Goal: Task Accomplishment & Management: Manage account settings

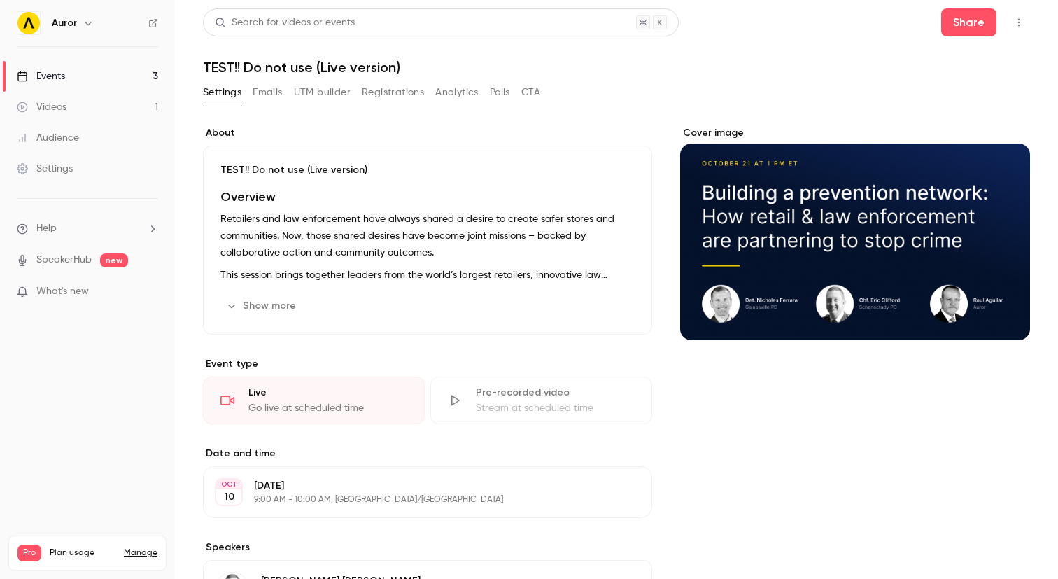
click at [80, 108] on link "Videos 1" at bounding box center [87, 107] width 175 height 31
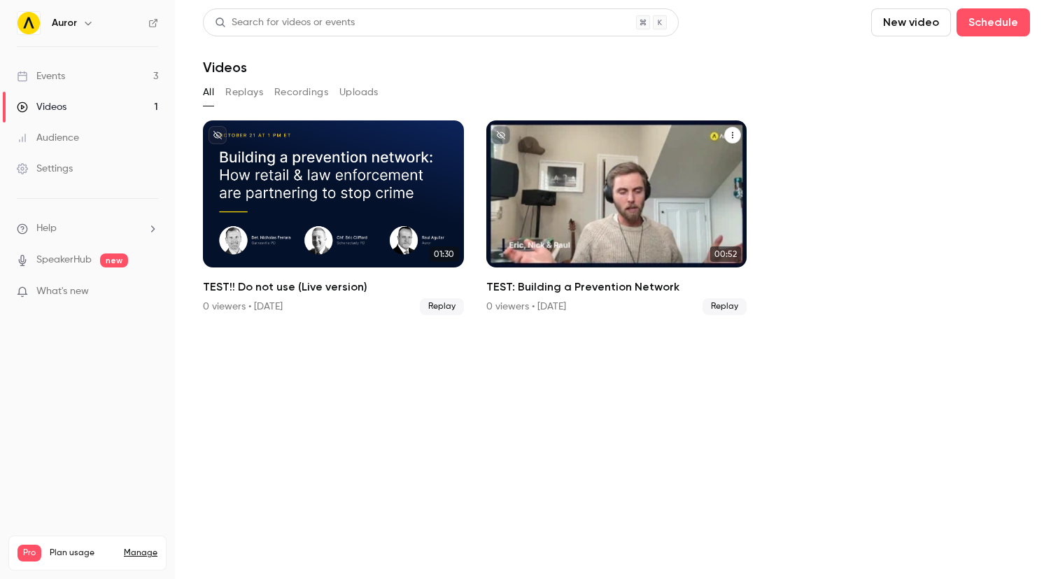
click at [729, 134] on icon "TEST: Building a Prevention Network" at bounding box center [732, 135] width 8 height 8
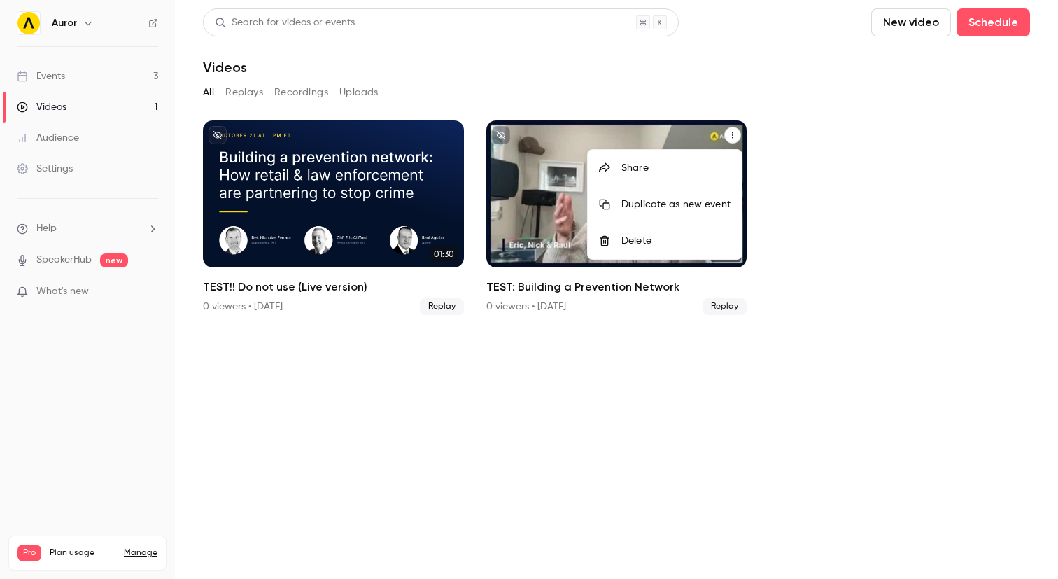
click at [816, 146] on div at bounding box center [529, 289] width 1058 height 579
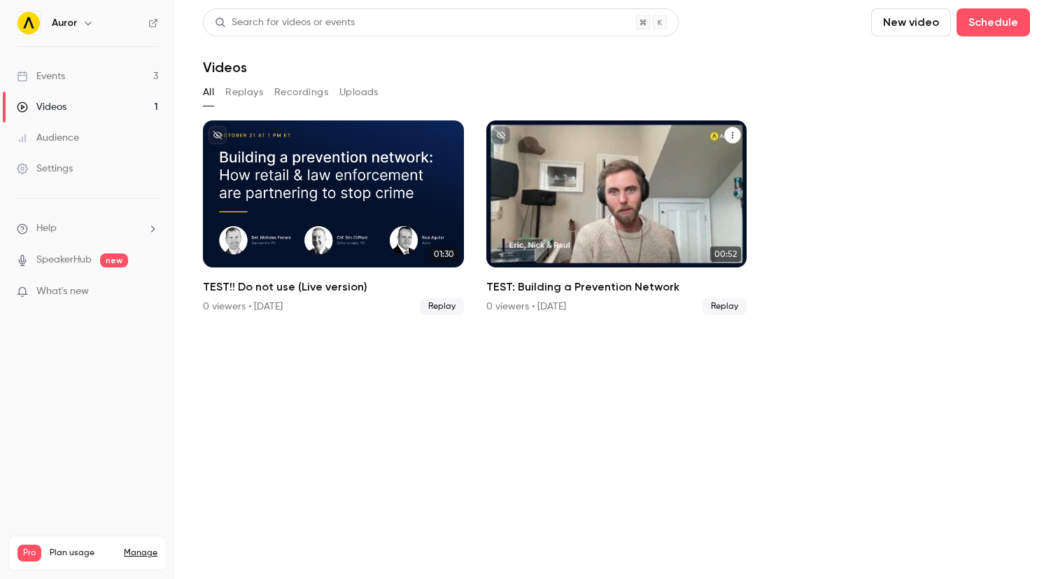
click at [602, 195] on div "TEST: Building a Prevention Network" at bounding box center [616, 193] width 261 height 147
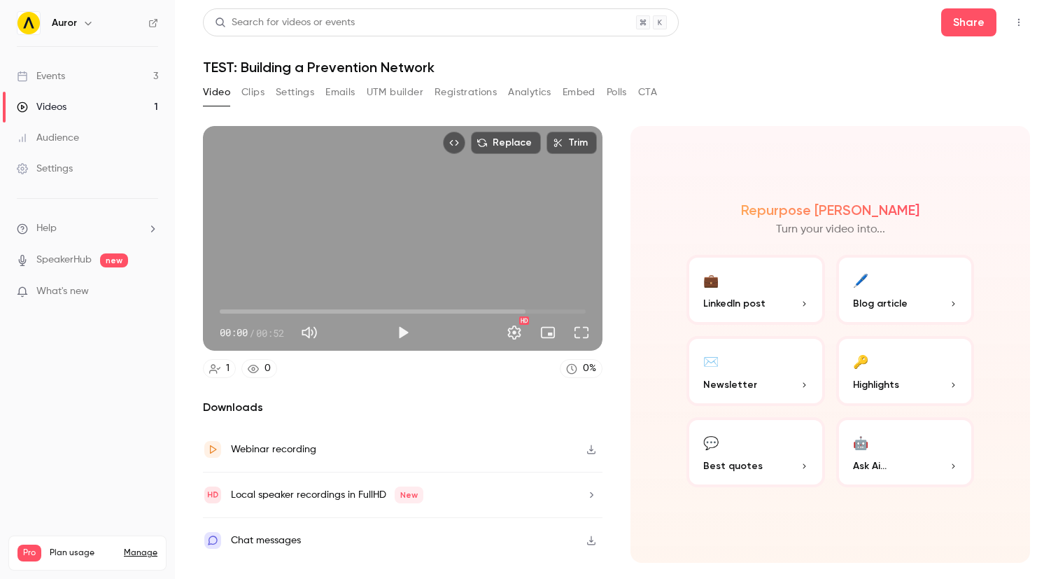
click at [281, 444] on div "Webinar recording" at bounding box center [273, 449] width 85 height 17
click at [598, 449] on button "button" at bounding box center [591, 449] width 22 height 22
click at [87, 78] on link "Events 3" at bounding box center [87, 76] width 175 height 31
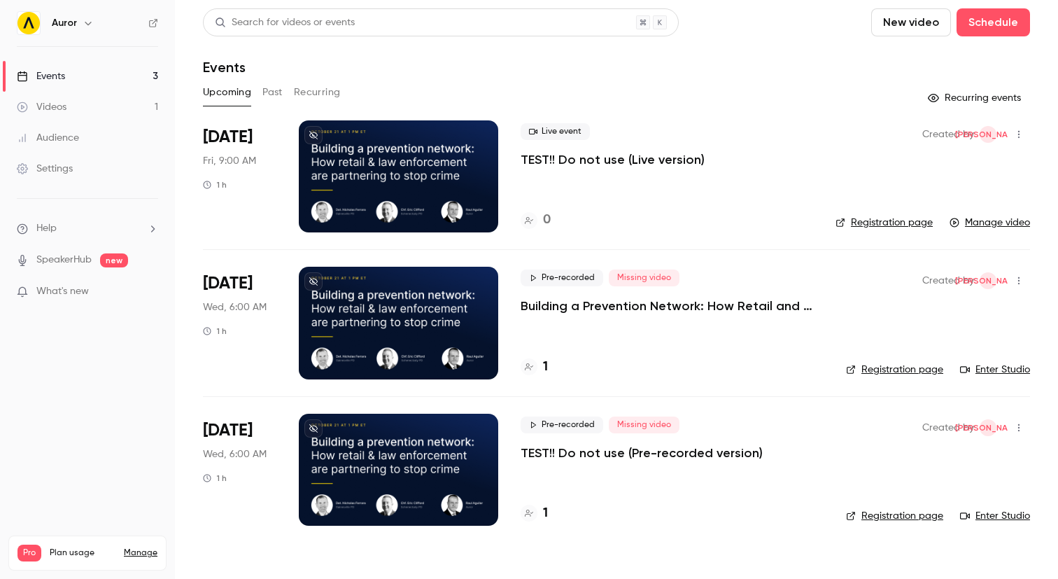
click at [464, 453] on div at bounding box center [398, 470] width 199 height 112
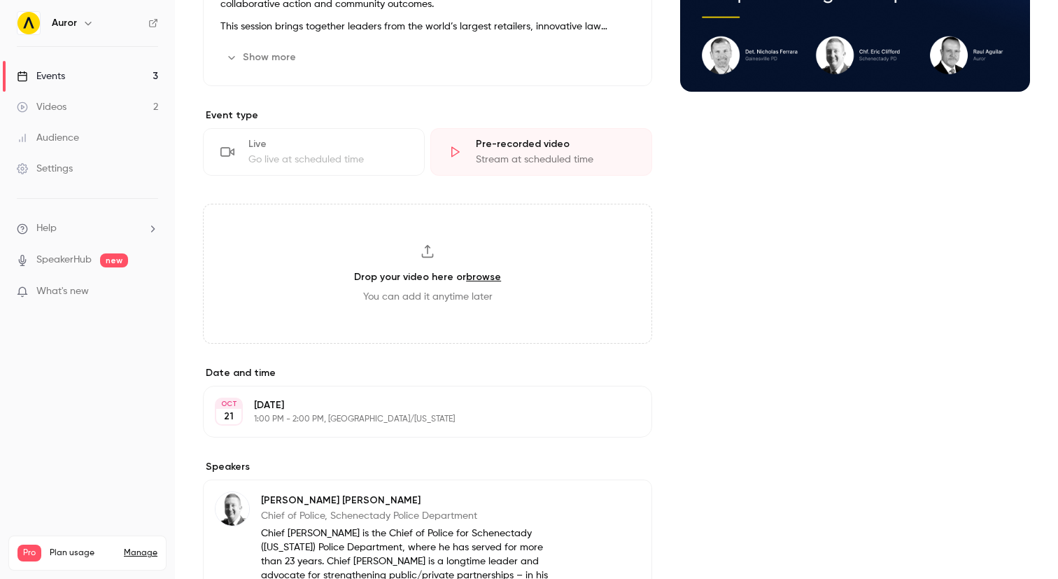
scroll to position [254, 0]
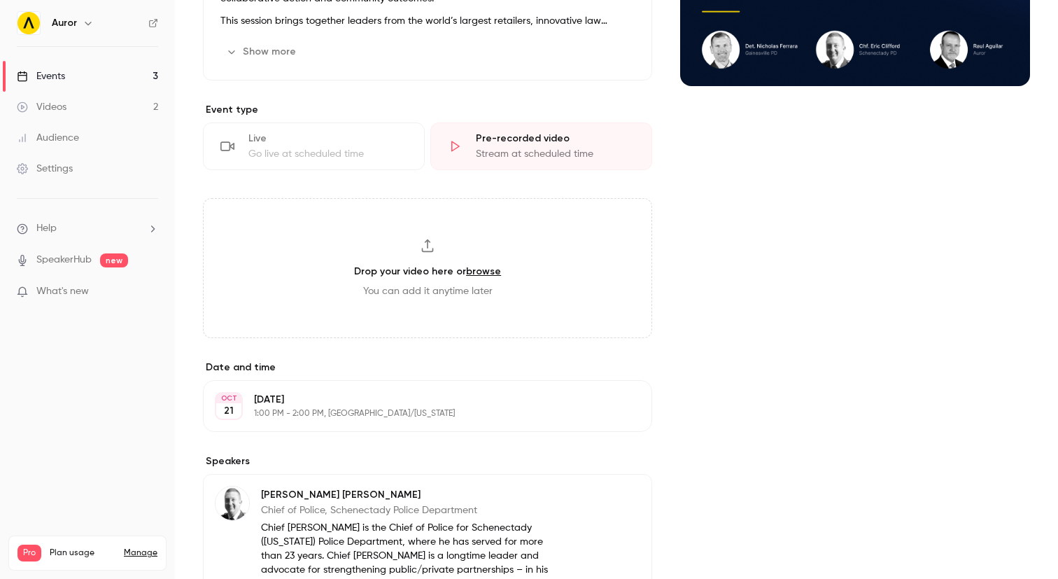
click at [319, 397] on p "[DATE]" at bounding box center [416, 400] width 324 height 14
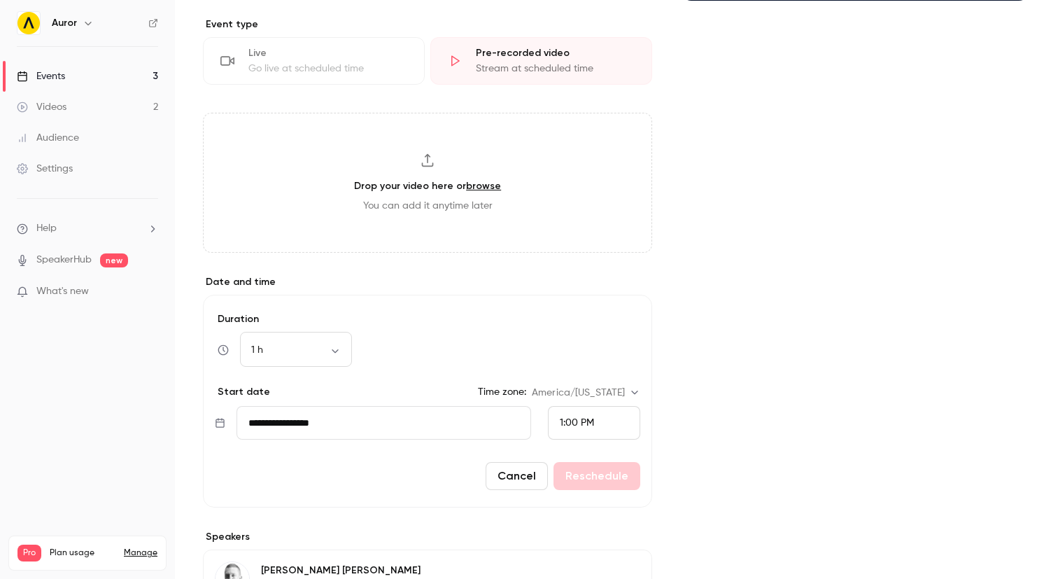
scroll to position [371, 0]
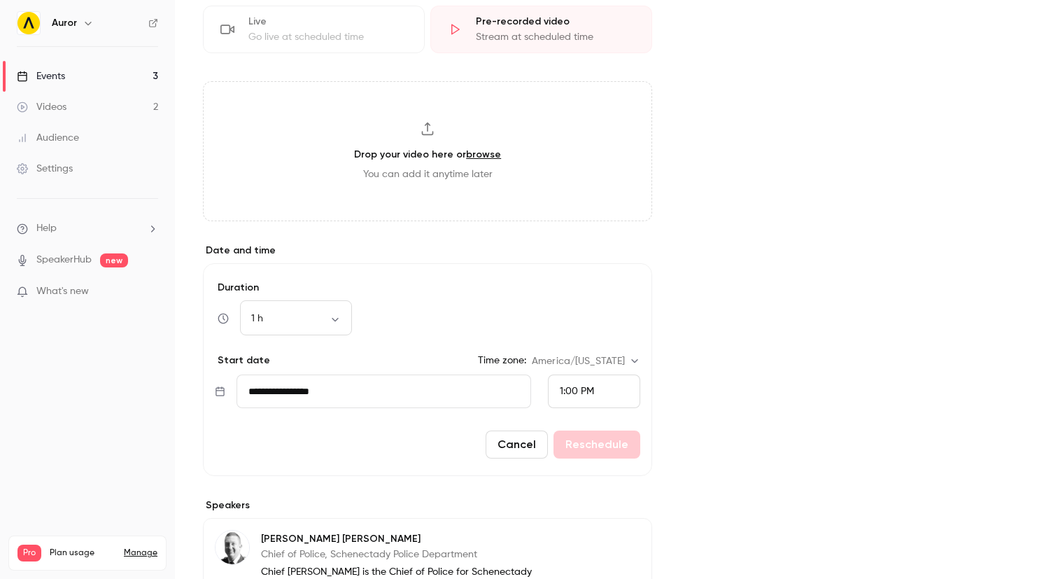
click at [294, 409] on form "**********" at bounding box center [427, 369] width 449 height 213
click at [292, 394] on input "**********" at bounding box center [383, 391] width 295 height 34
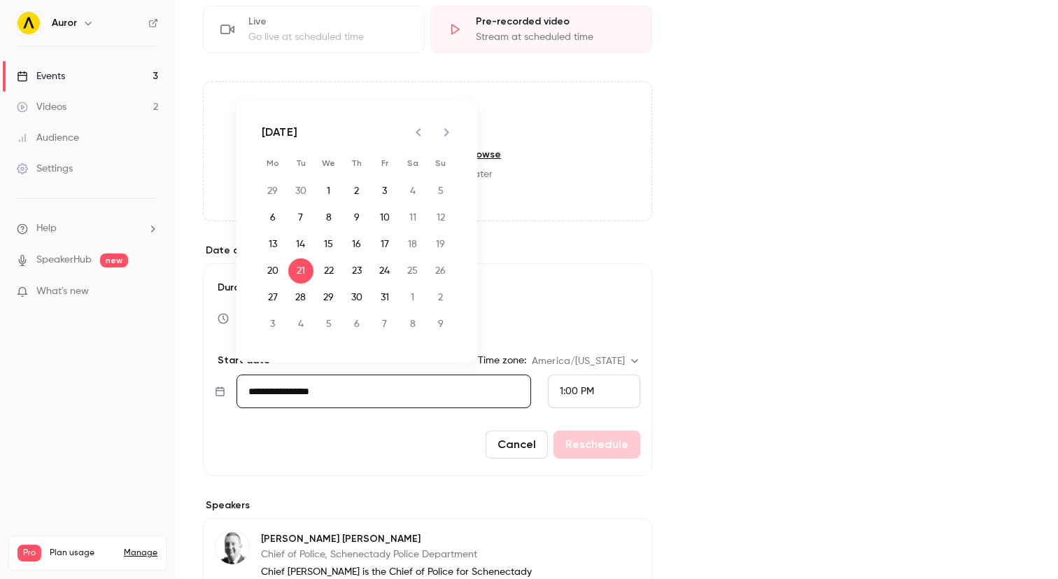
click at [414, 132] on icon "Previous month" at bounding box center [418, 132] width 17 height 17
click at [274, 293] on button "29" at bounding box center [272, 297] width 25 height 25
type input "**********"
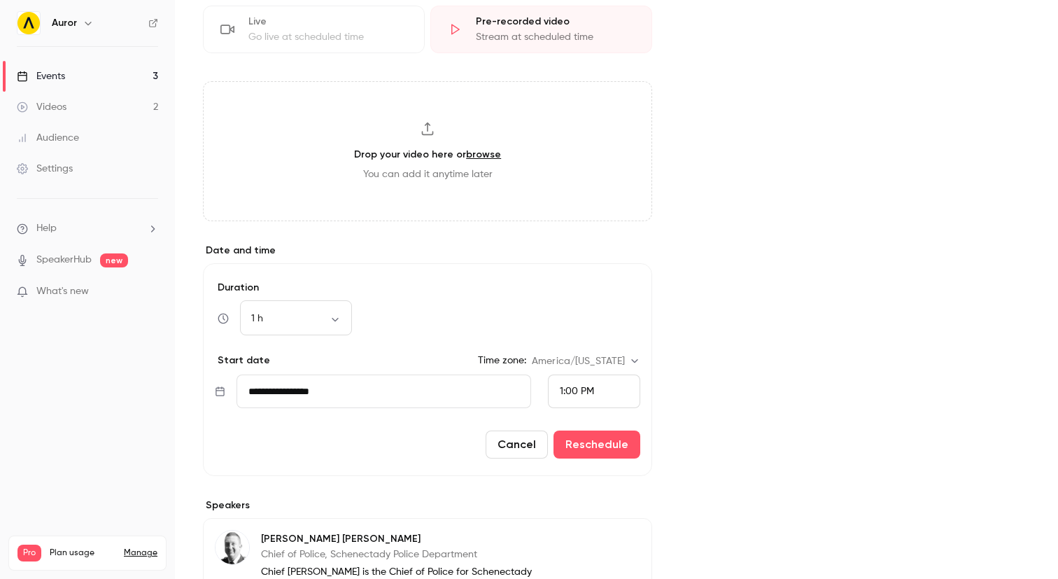
click at [342, 389] on input "**********" at bounding box center [383, 391] width 295 height 34
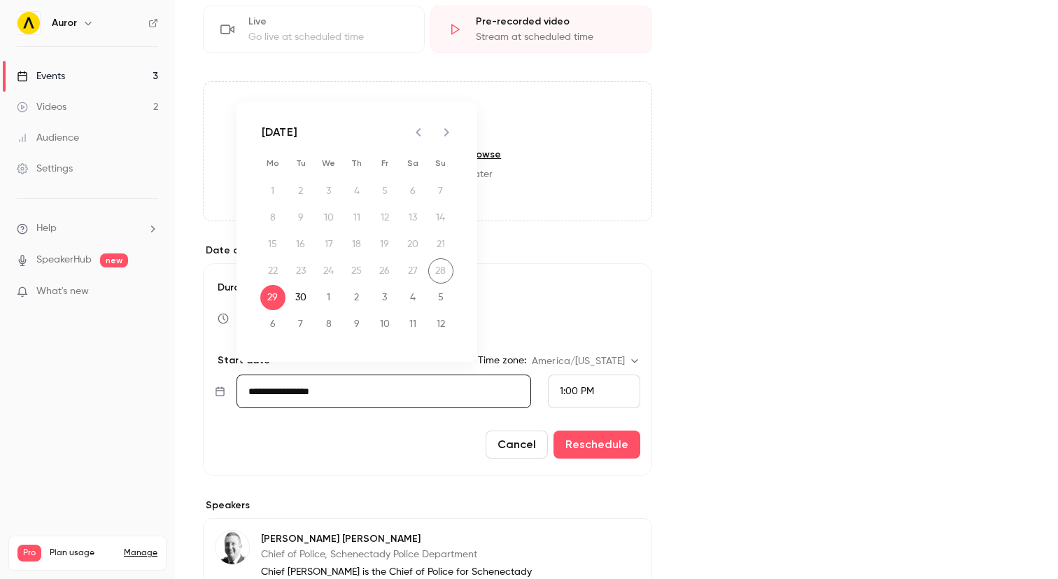
click at [439, 272] on div "22 23 24 25 26 27 28" at bounding box center [357, 270] width 224 height 25
click at [273, 303] on button "29" at bounding box center [272, 297] width 25 height 25
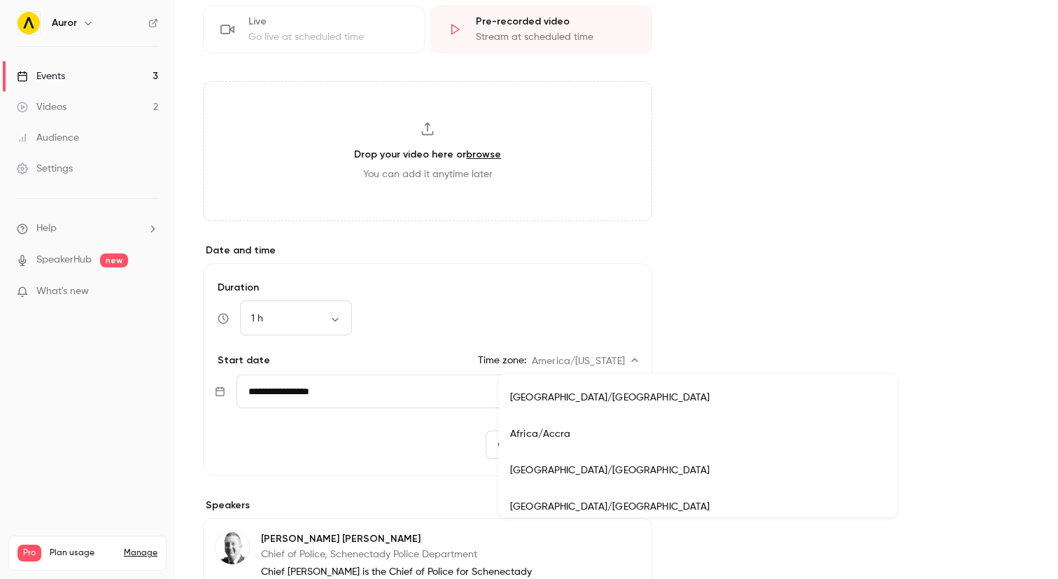
click at [572, 362] on body "Auror Events 3 Videos 2 Audience Settings Help SpeakerHub new What's new Pro Pl…" at bounding box center [529, 289] width 1058 height 579
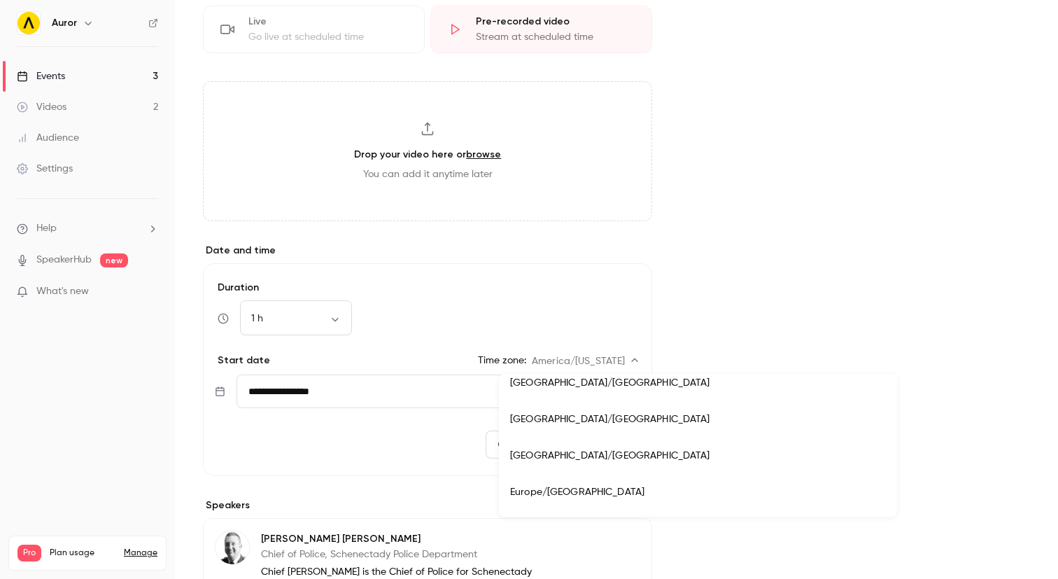
scroll to position [11226, 0]
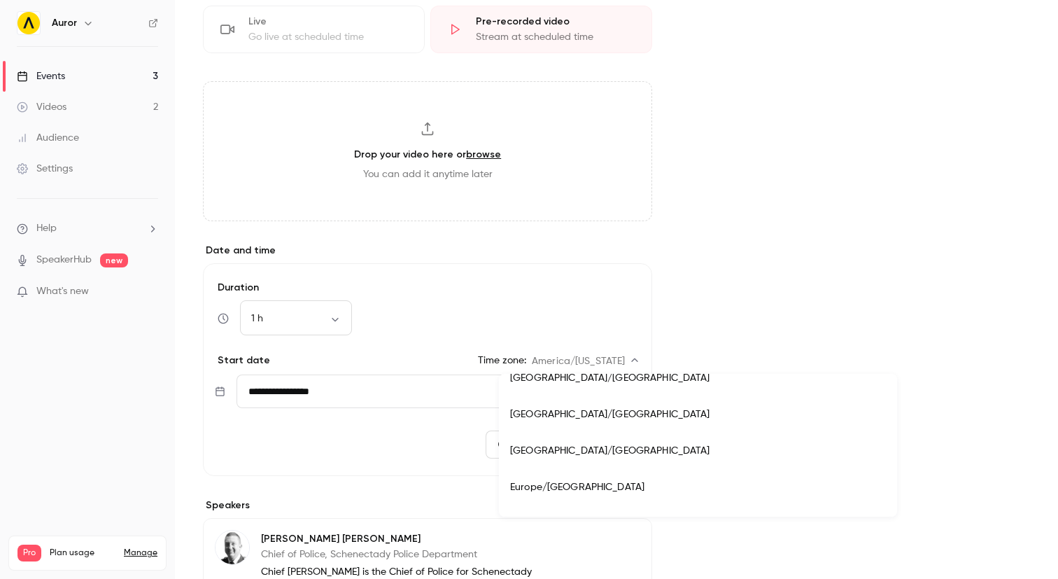
click at [572, 449] on li "[GEOGRAPHIC_DATA]/[GEOGRAPHIC_DATA]" at bounding box center [698, 450] width 398 height 36
type input "**********"
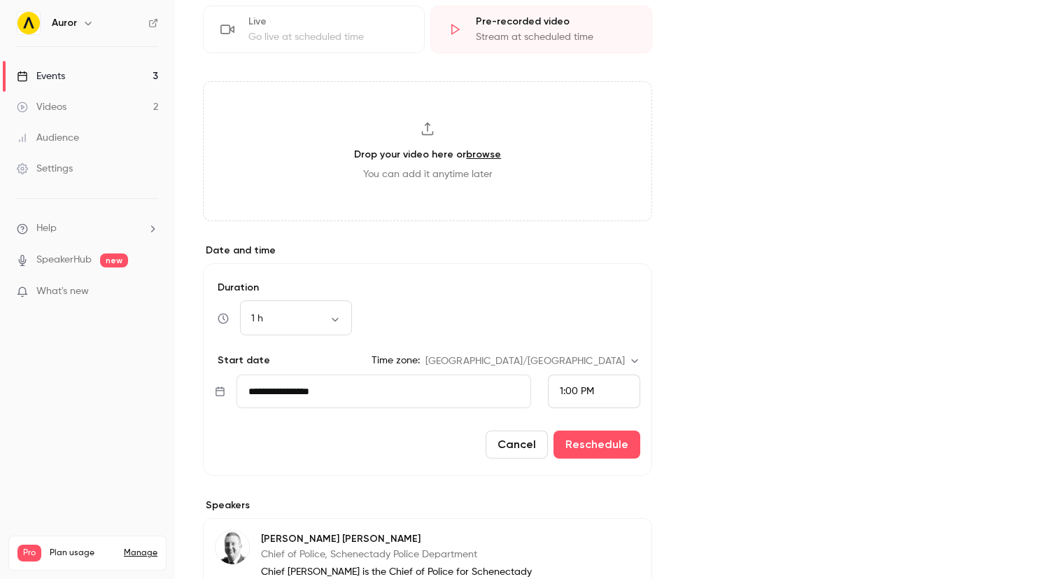
click at [586, 389] on span "1:00 PM" at bounding box center [577, 391] width 34 height 10
click at [590, 299] on span "4:00 PM" at bounding box center [578, 299] width 37 height 10
drag, startPoint x: 716, startPoint y: 321, endPoint x: 594, endPoint y: 443, distance: 172.7
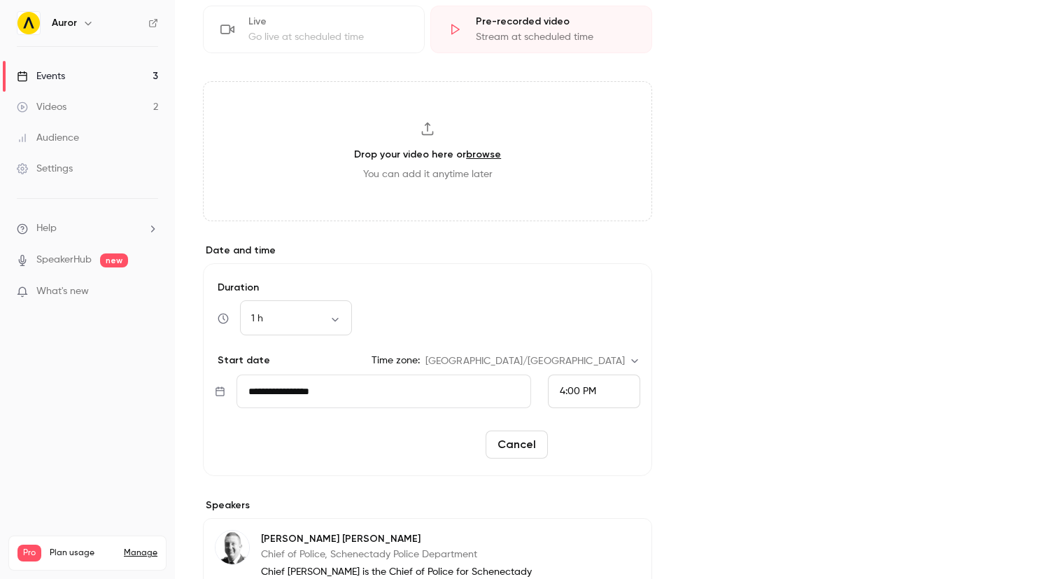
click at [716, 323] on div "Cover image" at bounding box center [855, 452] width 350 height 1394
click at [601, 389] on div "4:00 PM" at bounding box center [594, 391] width 92 height 34
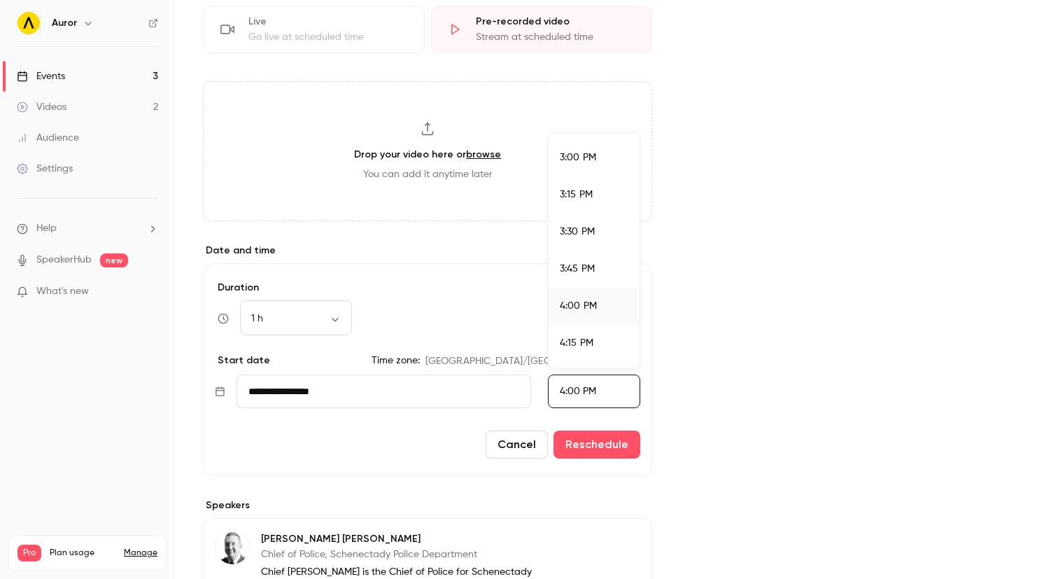
scroll to position [2205, 0]
drag, startPoint x: 587, startPoint y: 176, endPoint x: 588, endPoint y: 188, distance: 11.2
click at [587, 176] on div "3:00 PM" at bounding box center [594, 171] width 69 height 15
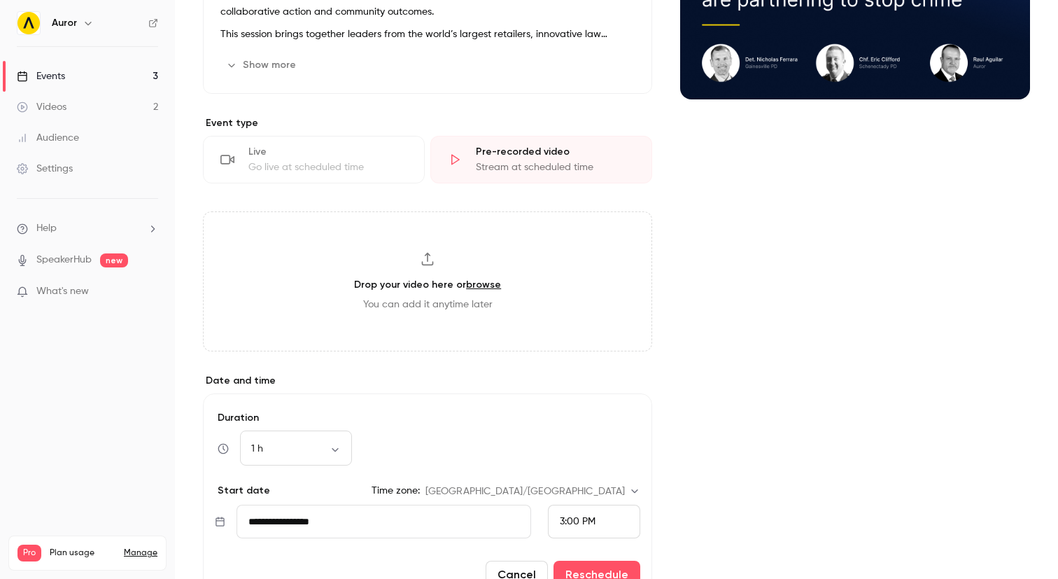
scroll to position [373, 0]
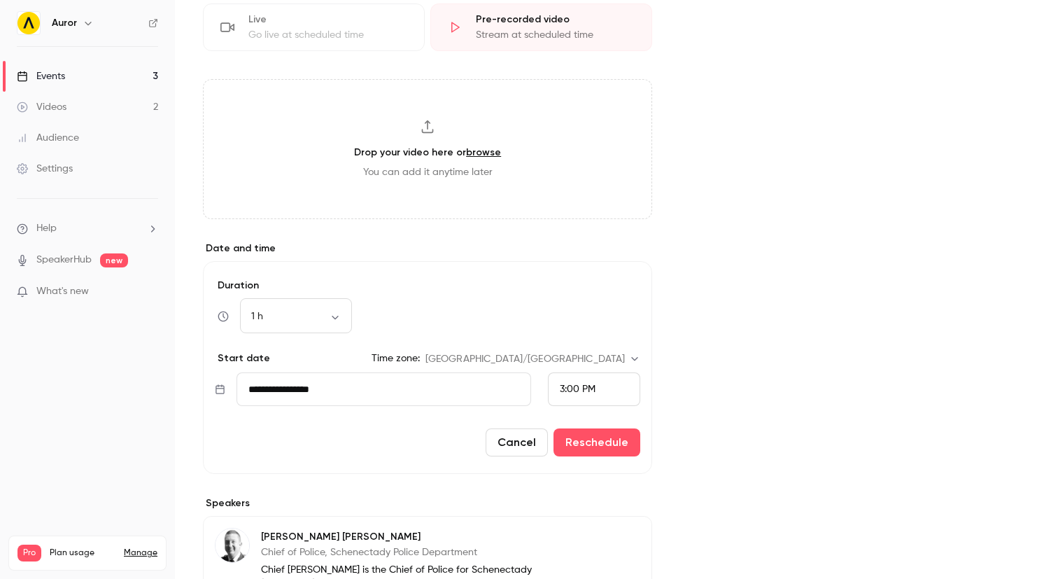
click at [581, 450] on button "Reschedule" at bounding box center [596, 442] width 87 height 28
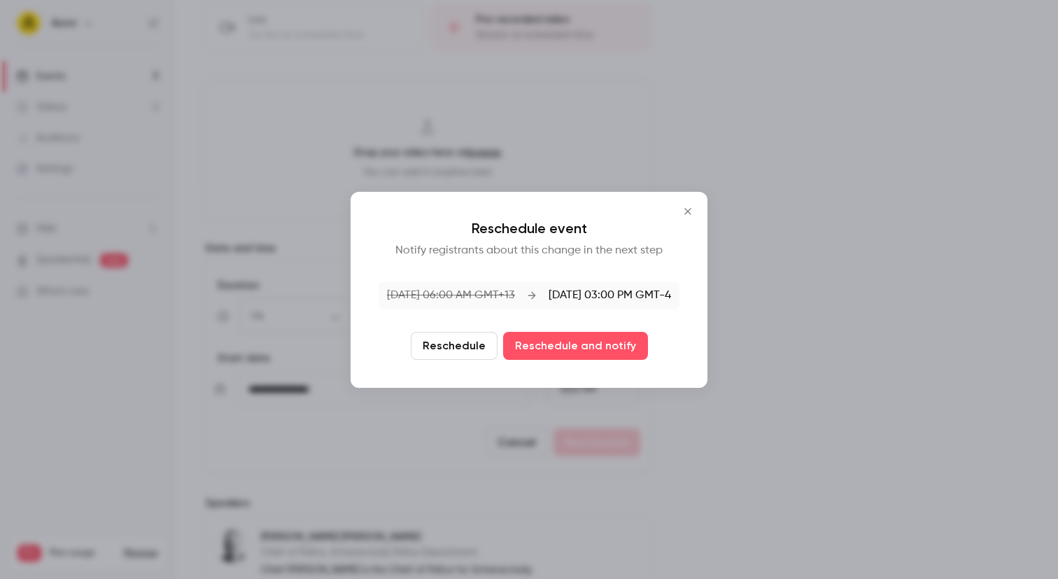
click at [467, 348] on button "Reschedule" at bounding box center [454, 346] width 87 height 28
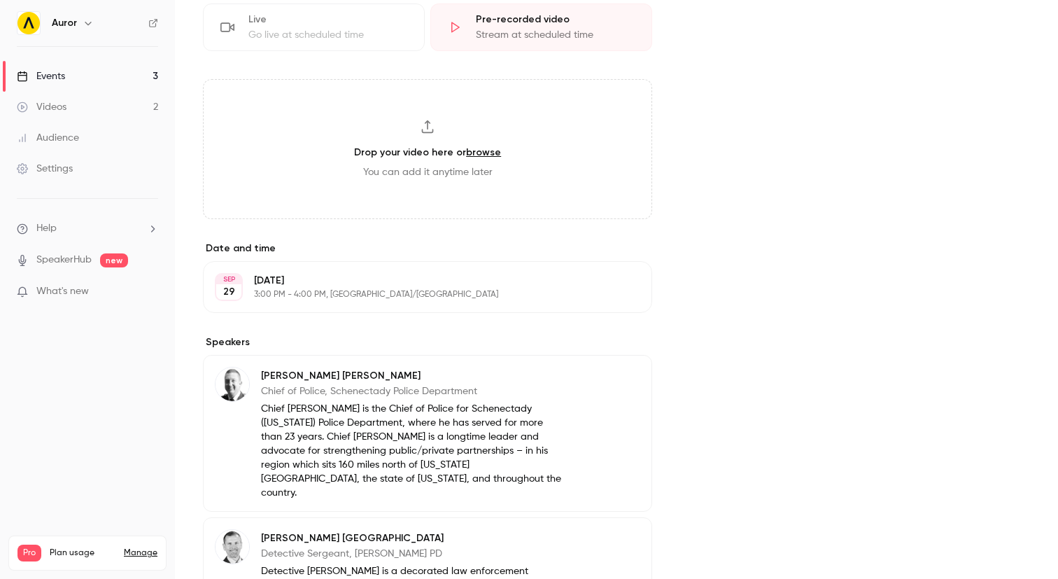
click at [428, 148] on h3 "Drop your video here or browse" at bounding box center [427, 152] width 147 height 15
type input "**********"
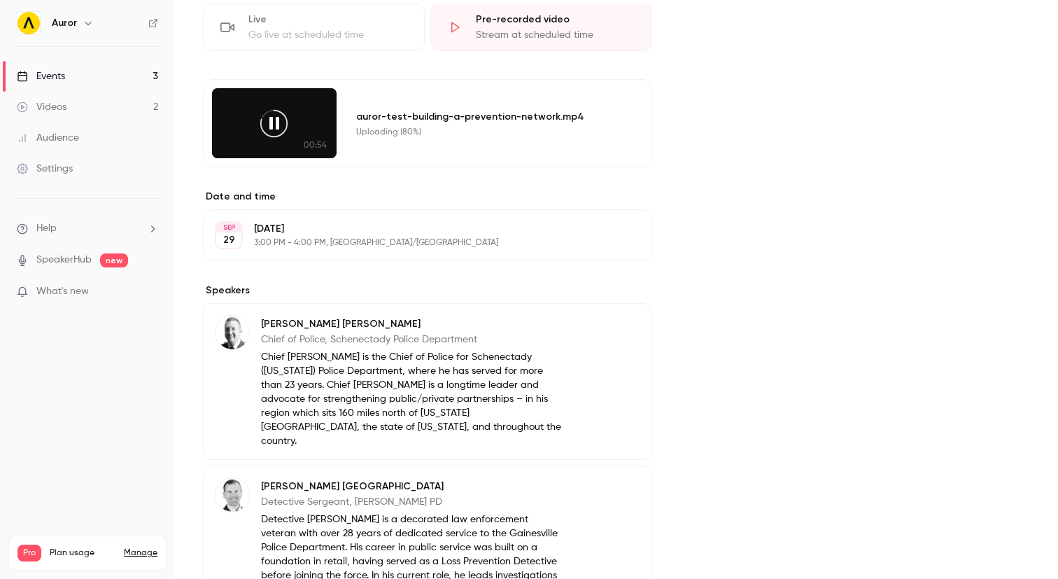
scroll to position [0, 0]
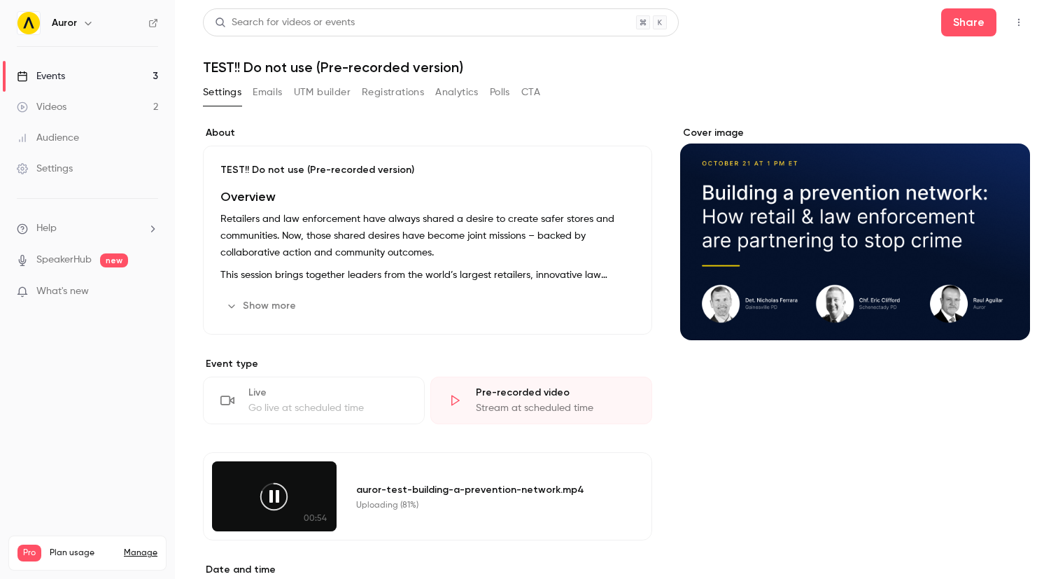
click at [458, 150] on div "TEST!! Do not use (Pre-recorded version) Overview Retailers and law enforcement…" at bounding box center [427, 240] width 449 height 189
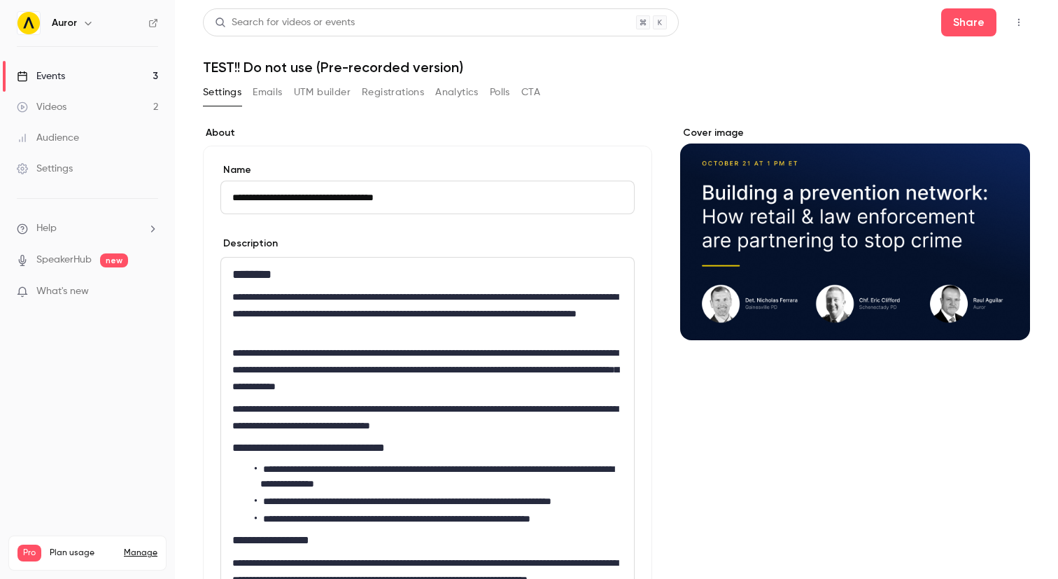
click at [1019, 26] on icon "button" at bounding box center [1018, 22] width 11 height 10
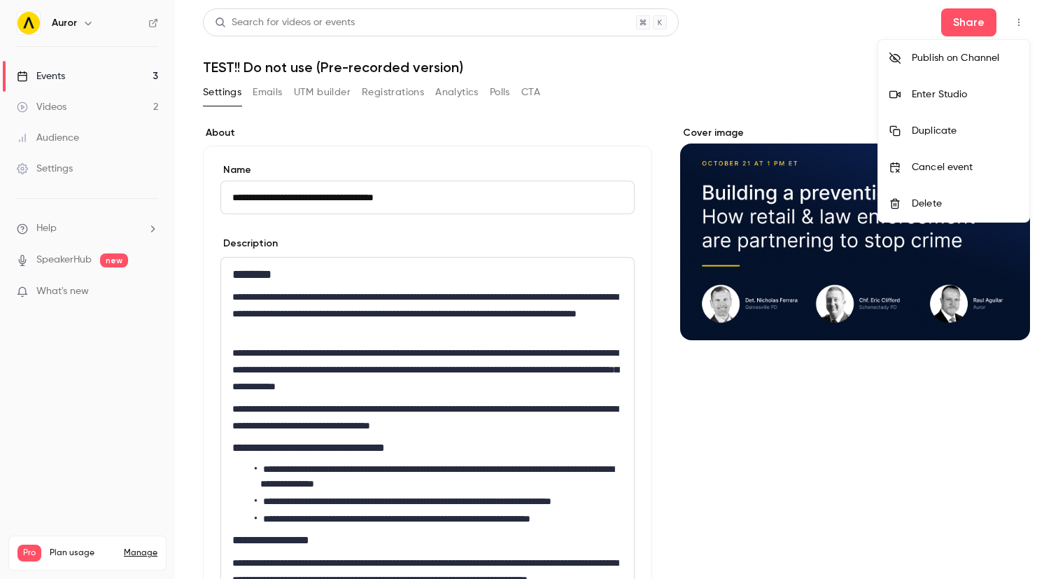
click at [556, 144] on div at bounding box center [529, 289] width 1058 height 579
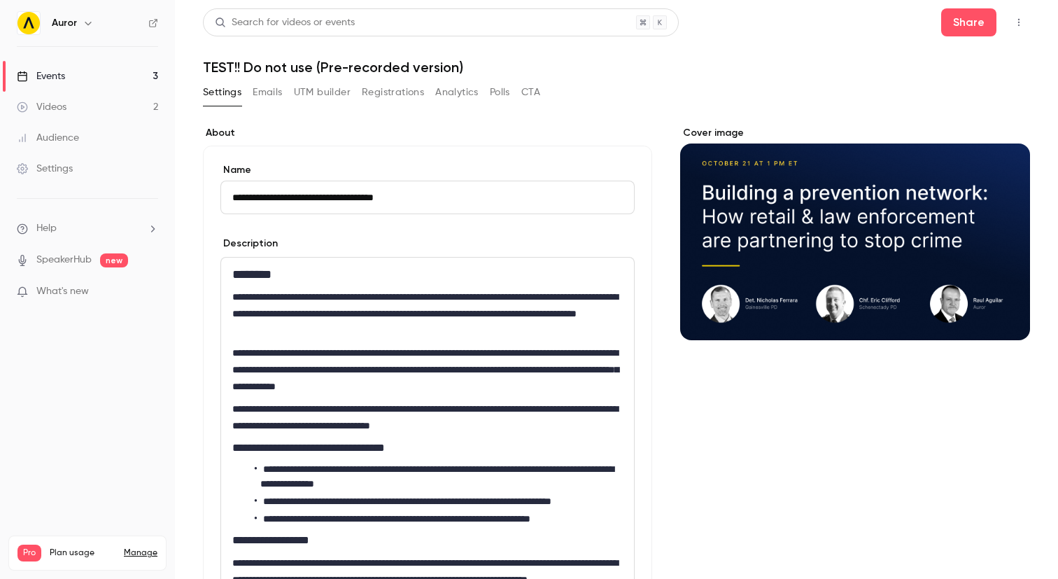
click at [395, 93] on button "Registrations" at bounding box center [393, 92] width 62 height 22
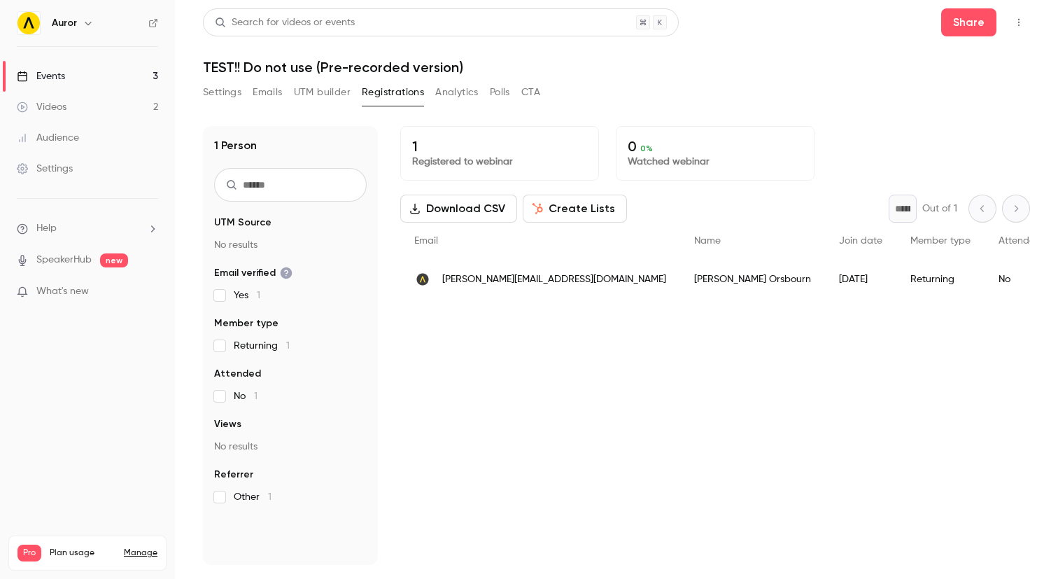
click at [369, 127] on div "1 Person UTM Source No results Email verified Yes 1 Member type Returning 1 Att…" at bounding box center [290, 345] width 175 height 439
click at [209, 90] on button "Settings" at bounding box center [222, 92] width 38 height 22
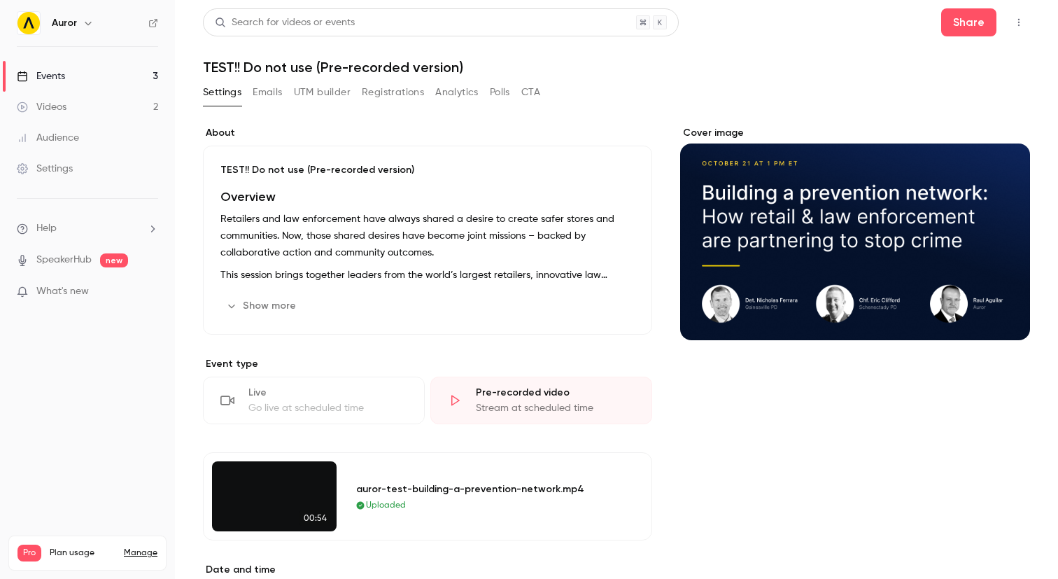
click at [1019, 29] on button "button" at bounding box center [1019, 22] width 22 height 22
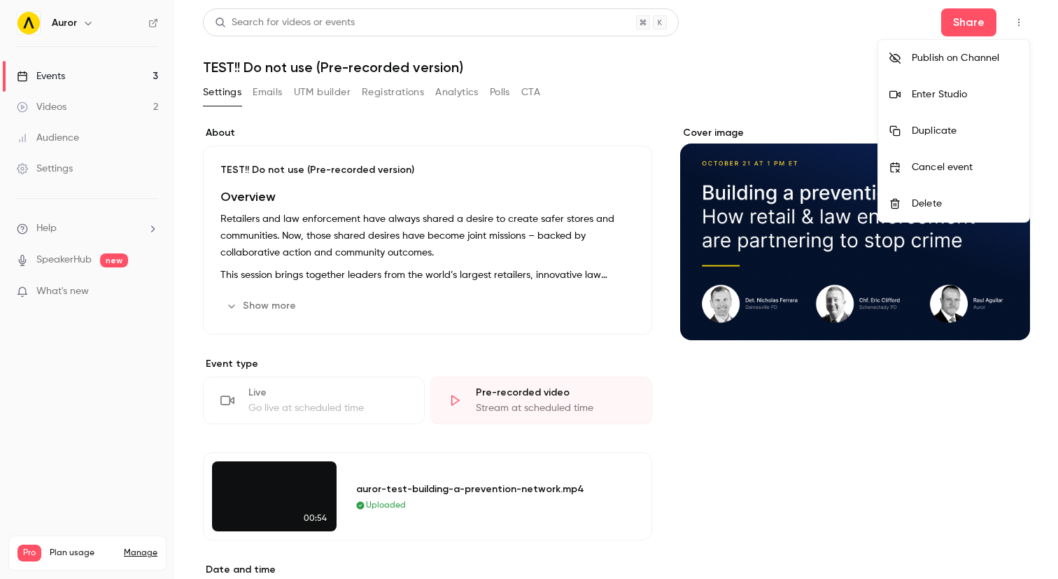
click at [966, 24] on div at bounding box center [529, 289] width 1058 height 579
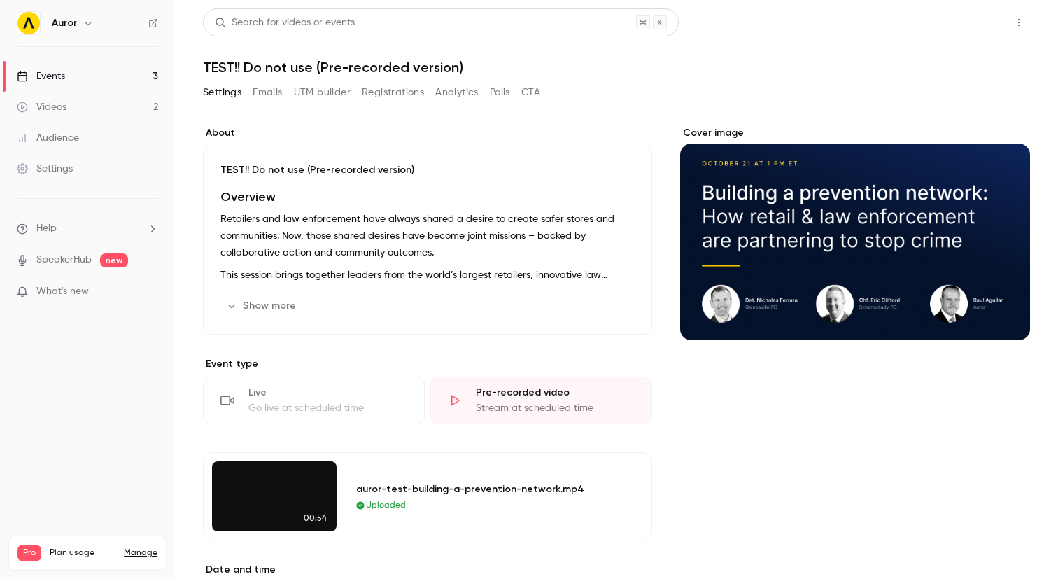
click at [961, 27] on button "Share" at bounding box center [968, 22] width 55 height 28
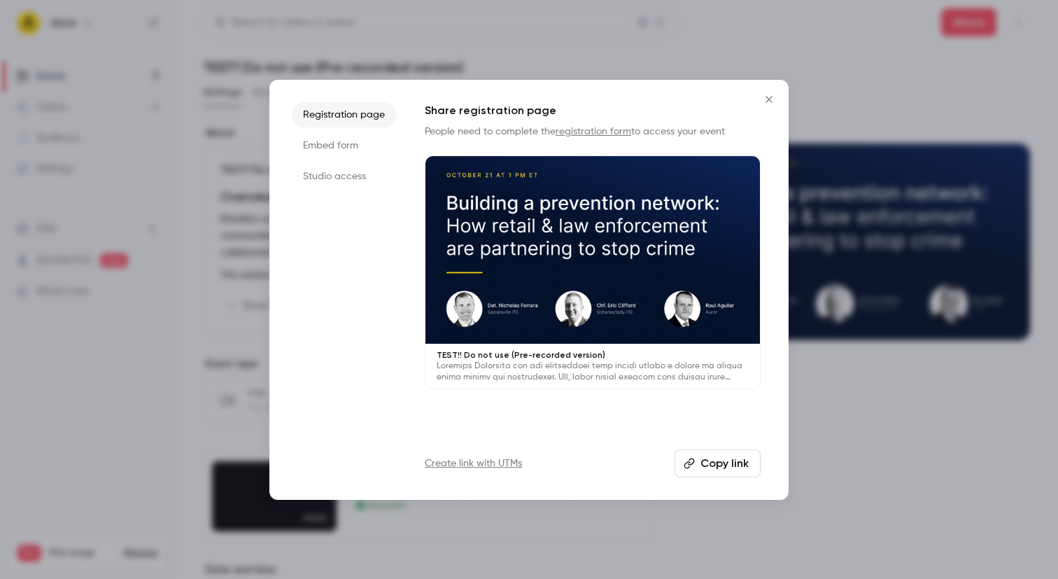
drag, startPoint x: 696, startPoint y: 463, endPoint x: 689, endPoint y: 465, distance: 7.1
click at [696, 463] on button "Copy link" at bounding box center [718, 463] width 86 height 28
drag, startPoint x: 244, startPoint y: 98, endPoint x: 237, endPoint y: 96, distance: 7.3
click at [244, 98] on div at bounding box center [529, 289] width 1058 height 579
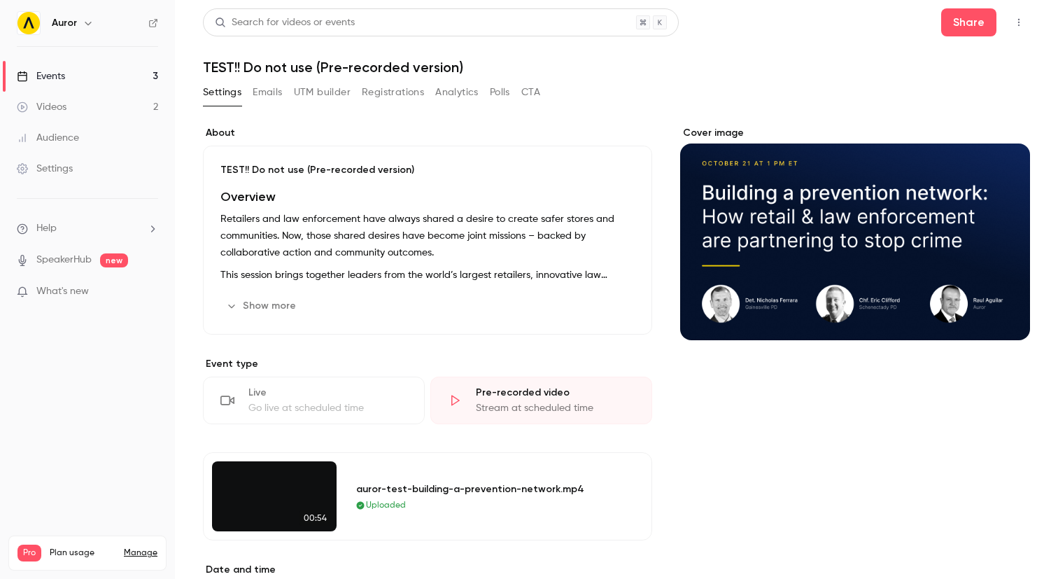
click at [95, 99] on link "Videos 2" at bounding box center [87, 107] width 175 height 31
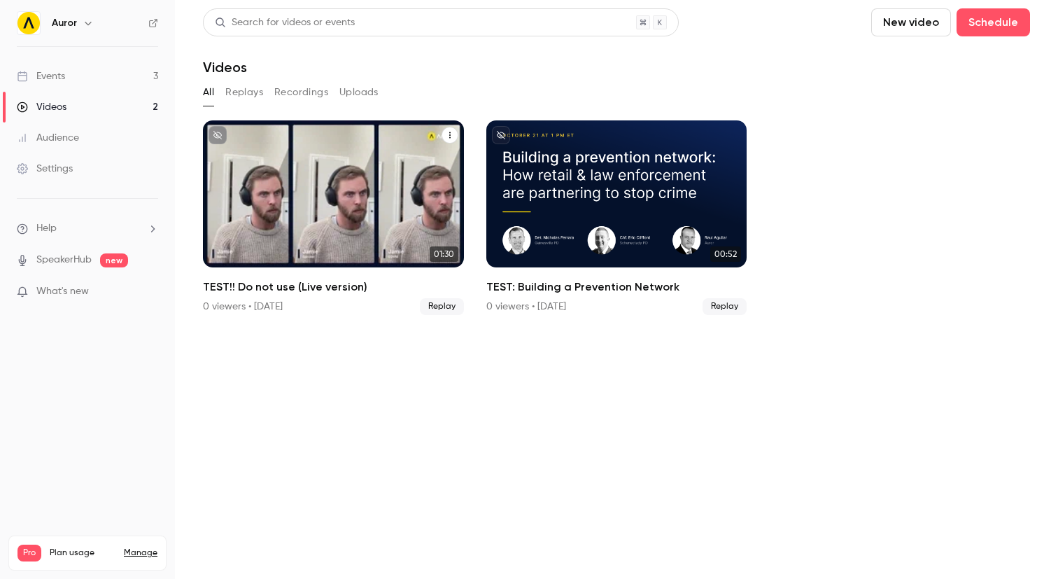
click at [376, 234] on div "TEST!! Do not use (Live version)" at bounding box center [333, 193] width 261 height 147
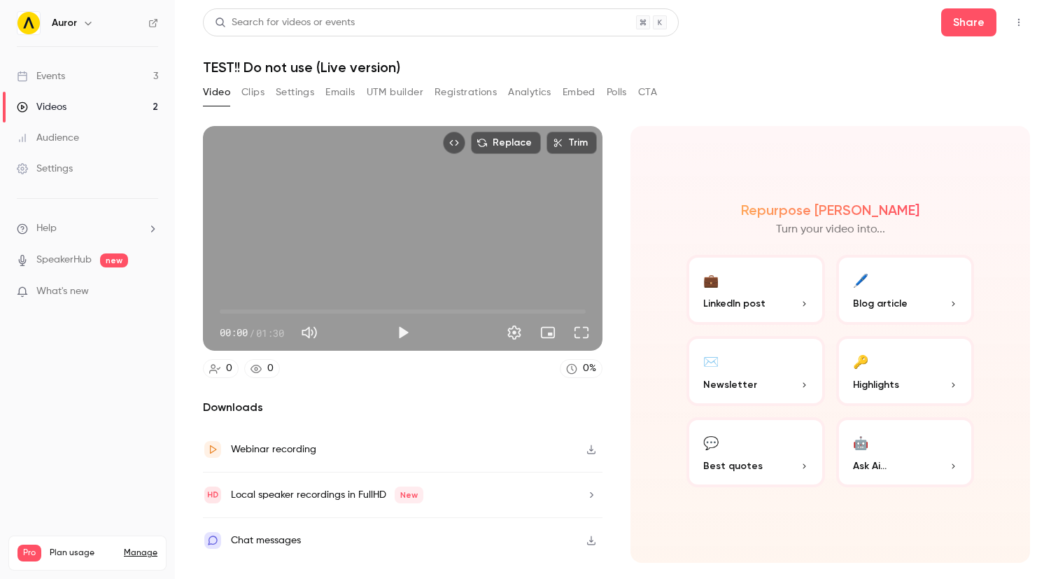
click at [591, 445] on icon "button" at bounding box center [591, 449] width 8 height 9
click at [400, 330] on button "Play" at bounding box center [403, 332] width 28 height 28
click at [402, 307] on span "00:41" at bounding box center [403, 311] width 366 height 22
click at [433, 307] on span "00:53" at bounding box center [403, 311] width 366 height 22
click at [462, 306] on span "00:53" at bounding box center [403, 311] width 366 height 22
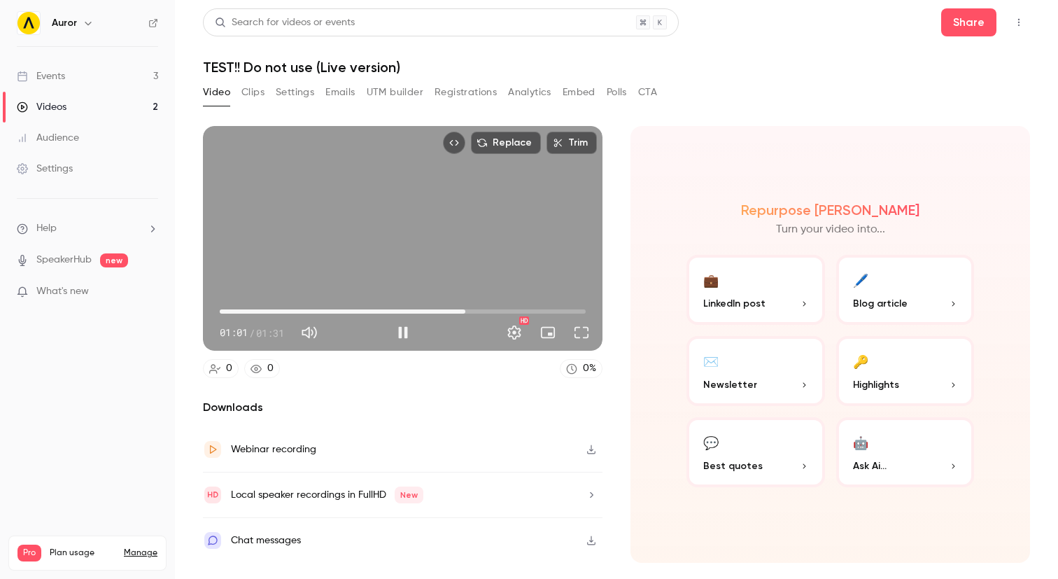
click at [501, 309] on span "01:01" at bounding box center [403, 311] width 366 height 22
click at [532, 311] on span "01:11" at bounding box center [403, 311] width 366 height 22
click at [549, 309] on span "01:19" at bounding box center [403, 311] width 366 height 22
click at [398, 333] on button "Pause" at bounding box center [403, 332] width 28 height 28
type input "****"
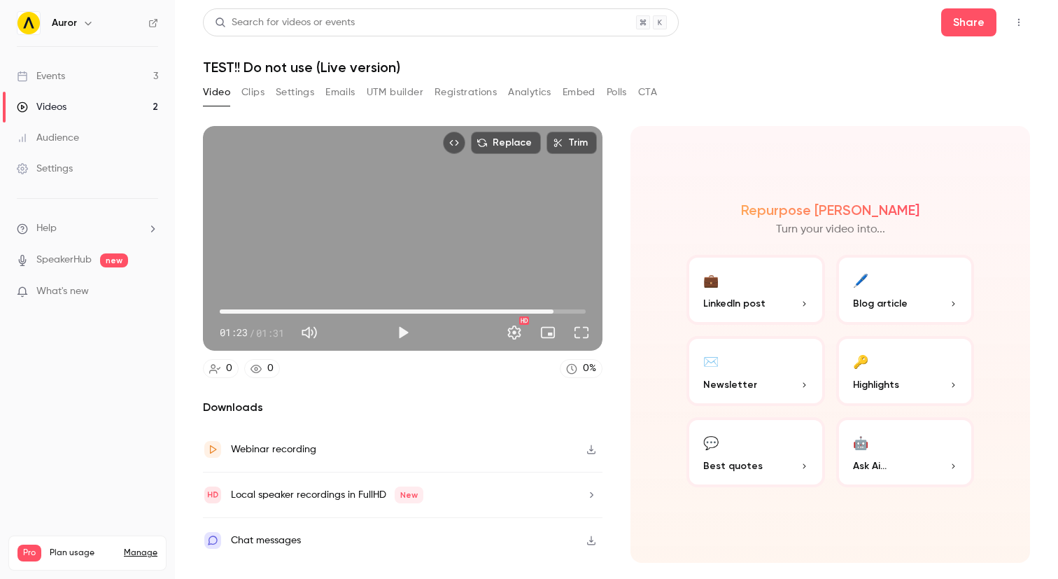
click at [74, 76] on link "Events 3" at bounding box center [87, 76] width 175 height 31
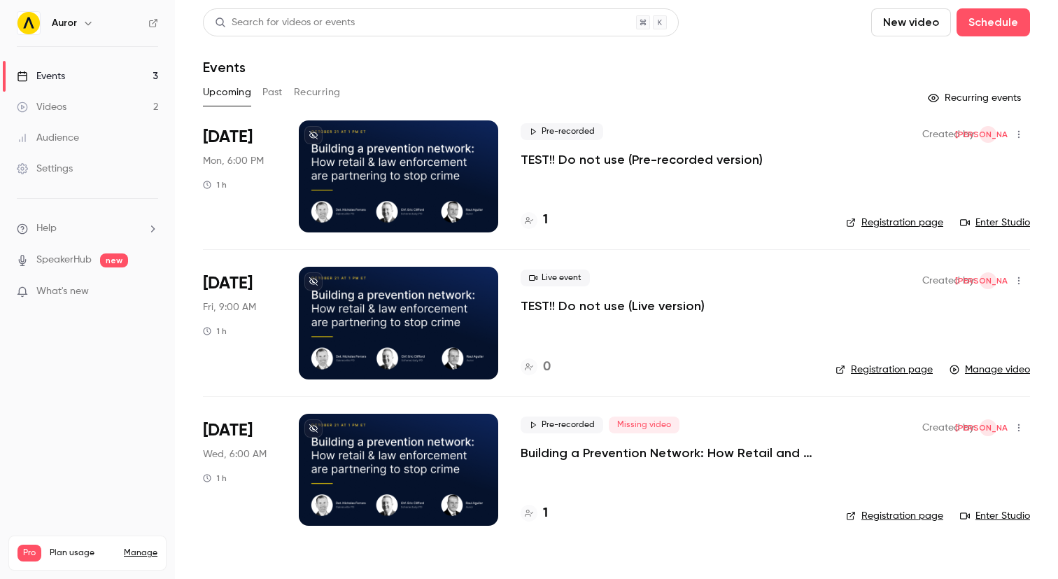
click at [448, 164] on div at bounding box center [398, 176] width 199 height 112
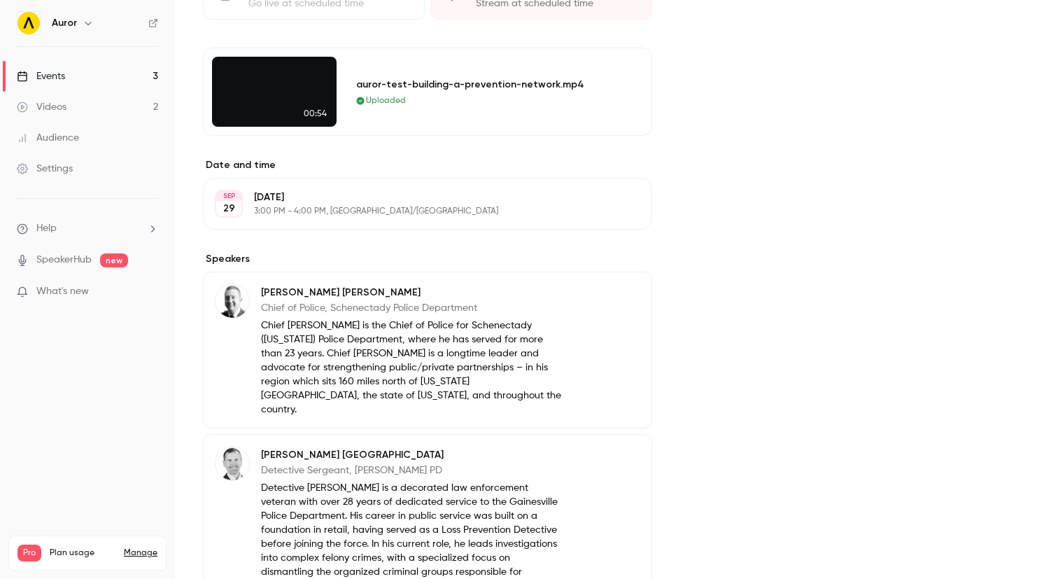
scroll to position [405, 0]
click at [608, 205] on button "Edit" at bounding box center [614, 203] width 51 height 22
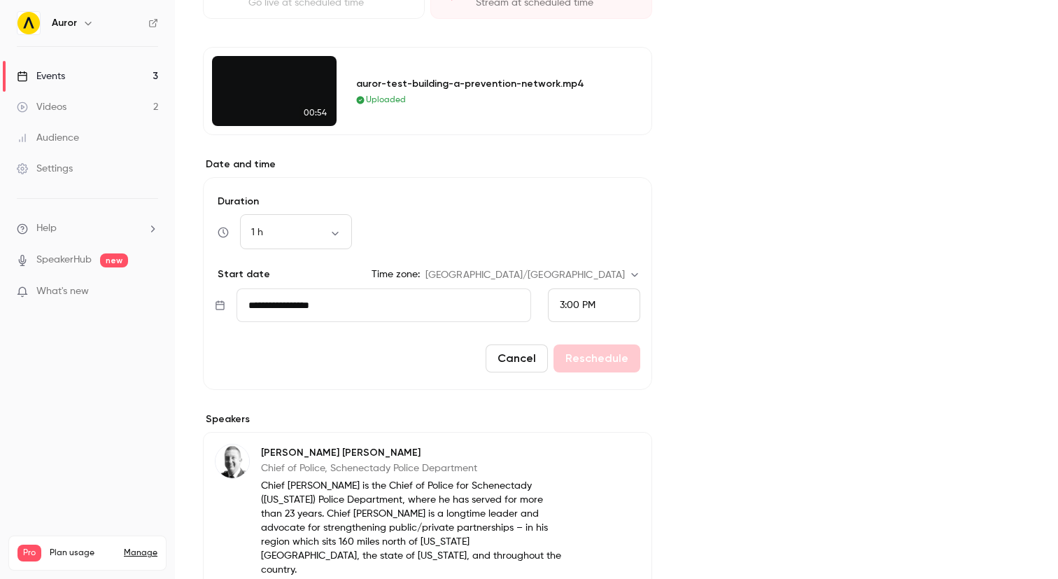
click at [577, 308] on span "3:00 PM" at bounding box center [578, 305] width 36 height 10
click at [711, 229] on div at bounding box center [529, 289] width 1058 height 579
click at [596, 306] on div "3:00 PM" at bounding box center [594, 305] width 92 height 34
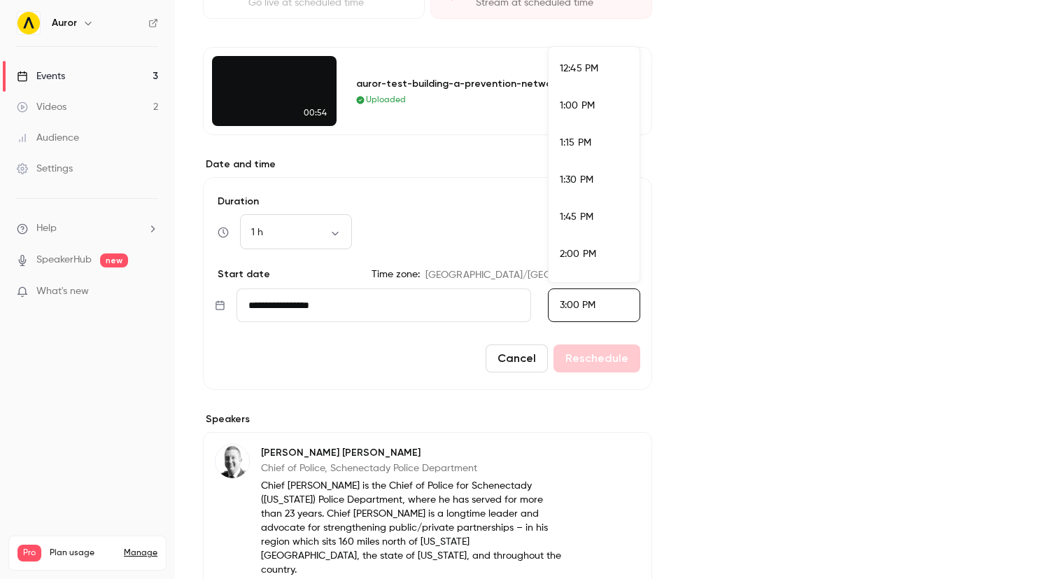
click at [586, 108] on span "1:00 PM" at bounding box center [577, 106] width 35 height 10
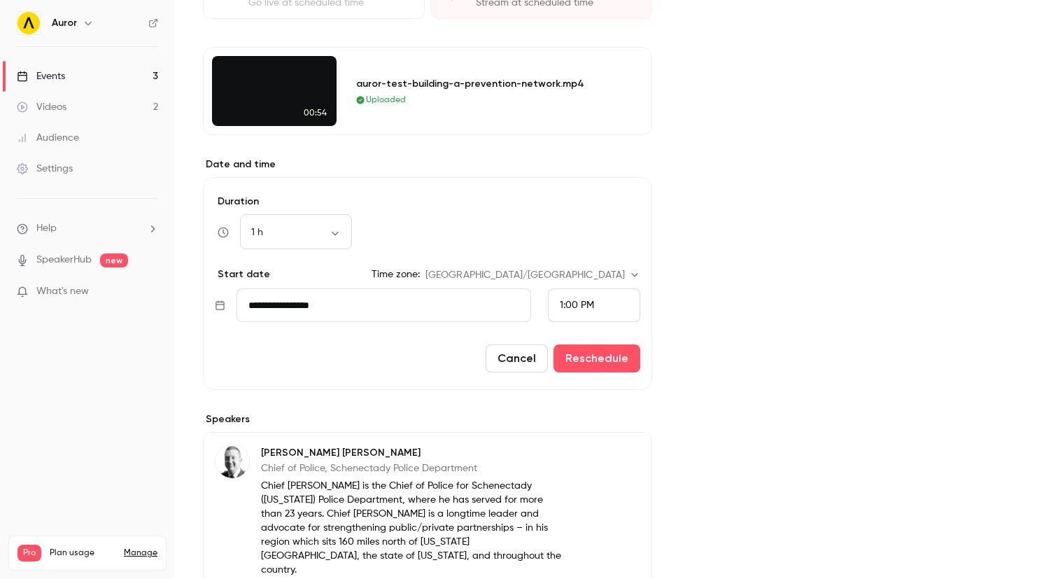
click at [592, 304] on span "1:00 PM" at bounding box center [577, 305] width 34 height 10
click at [583, 200] on span "1:15 PM" at bounding box center [575, 202] width 31 height 10
click at [593, 360] on button "Reschedule" at bounding box center [596, 358] width 87 height 28
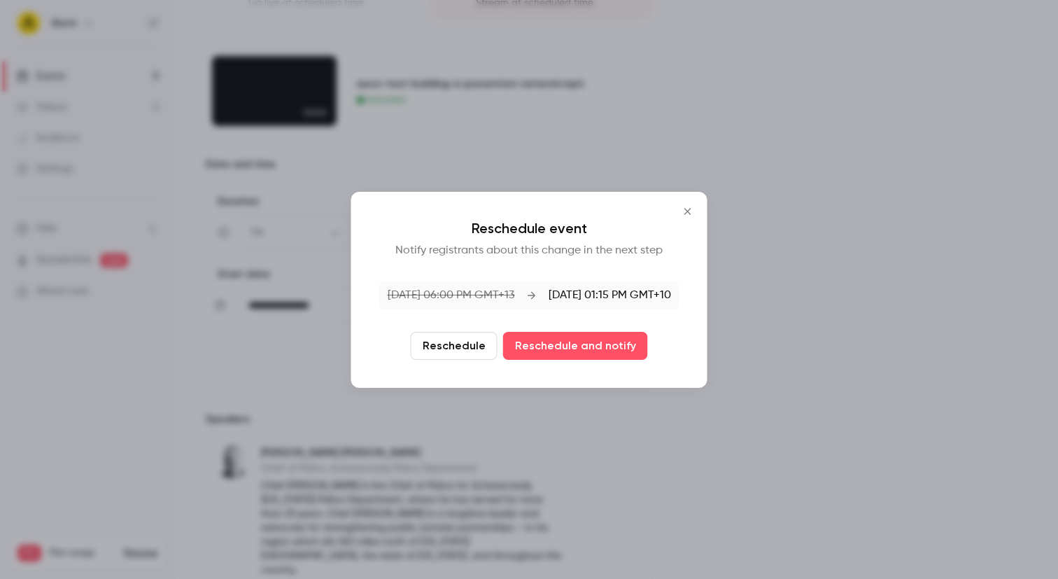
click at [458, 351] on button "Reschedule" at bounding box center [454, 346] width 87 height 28
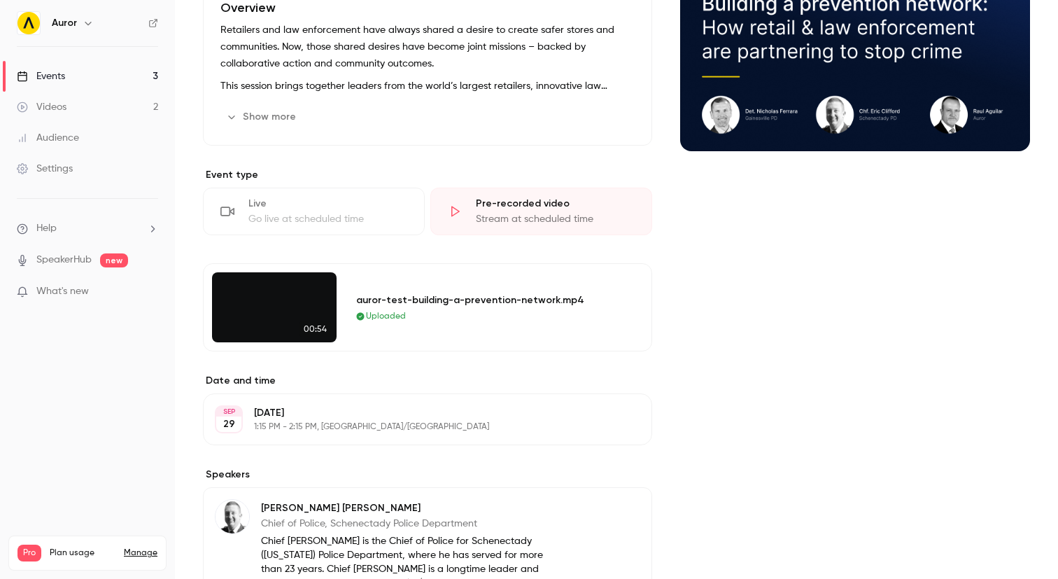
scroll to position [0, 0]
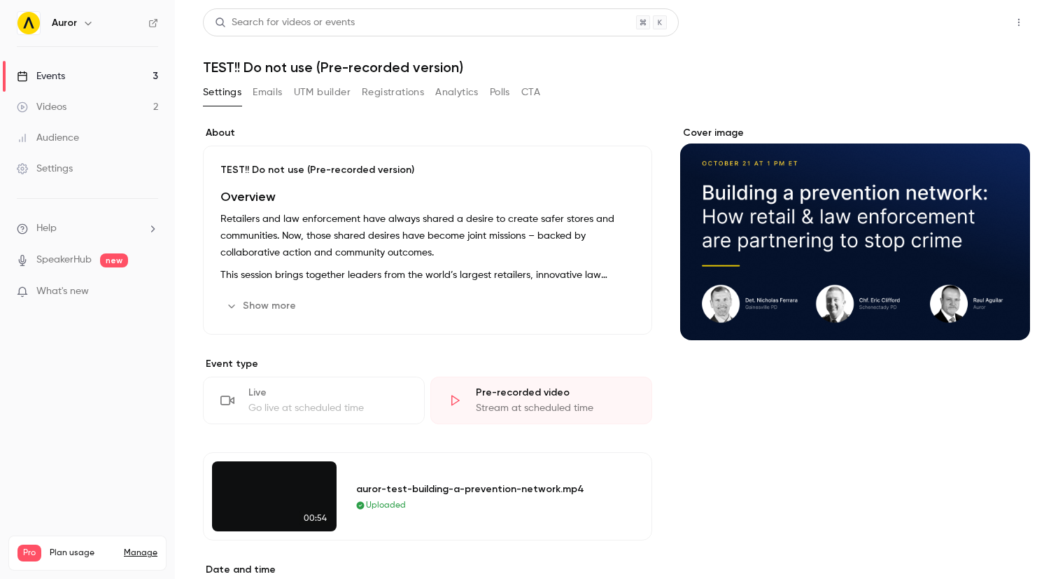
click at [971, 17] on button "Share" at bounding box center [968, 22] width 55 height 28
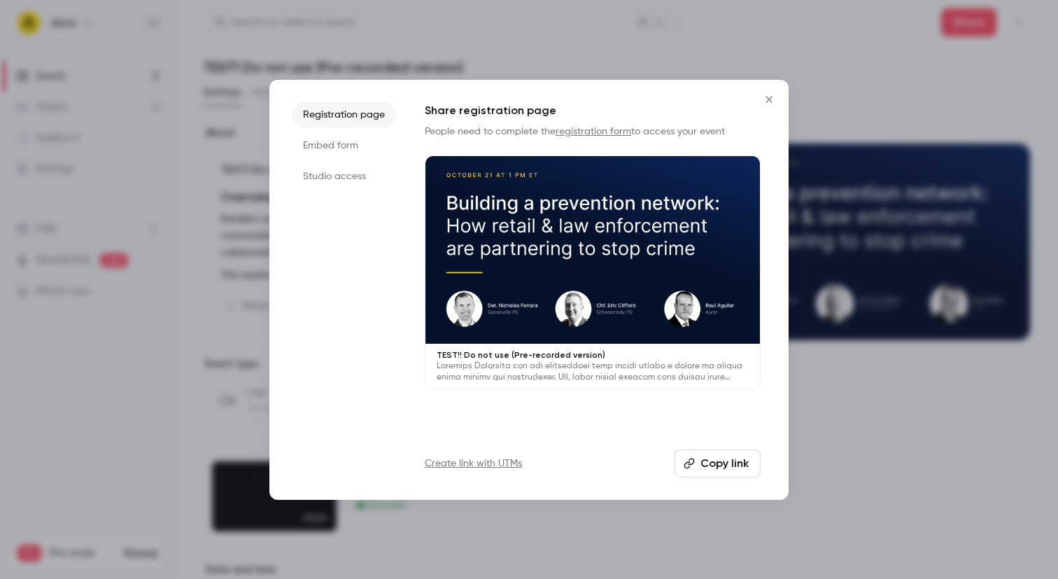
click at [589, 36] on div at bounding box center [529, 289] width 1058 height 579
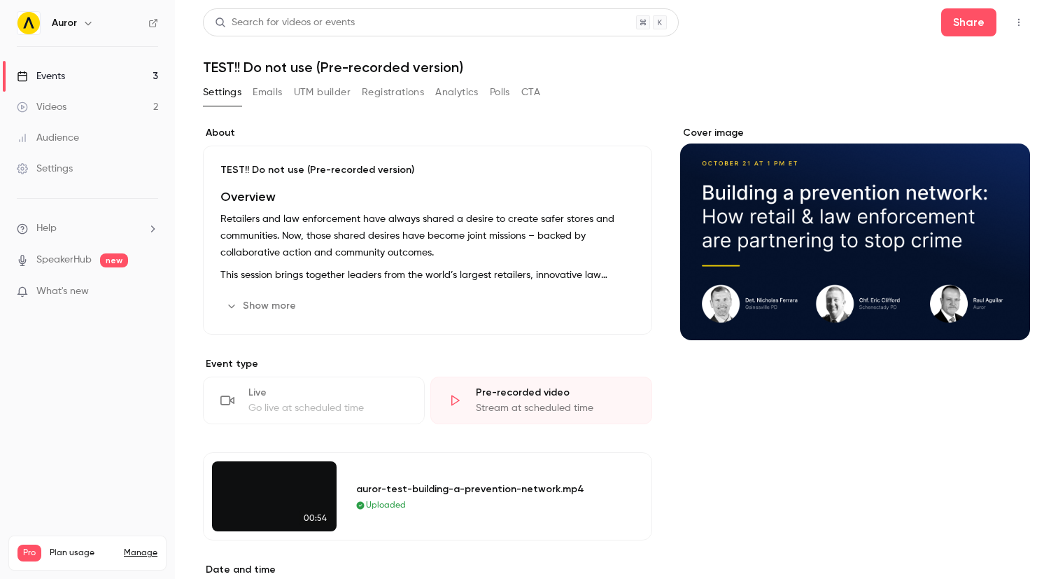
click at [1016, 19] on icon "button" at bounding box center [1018, 22] width 11 height 10
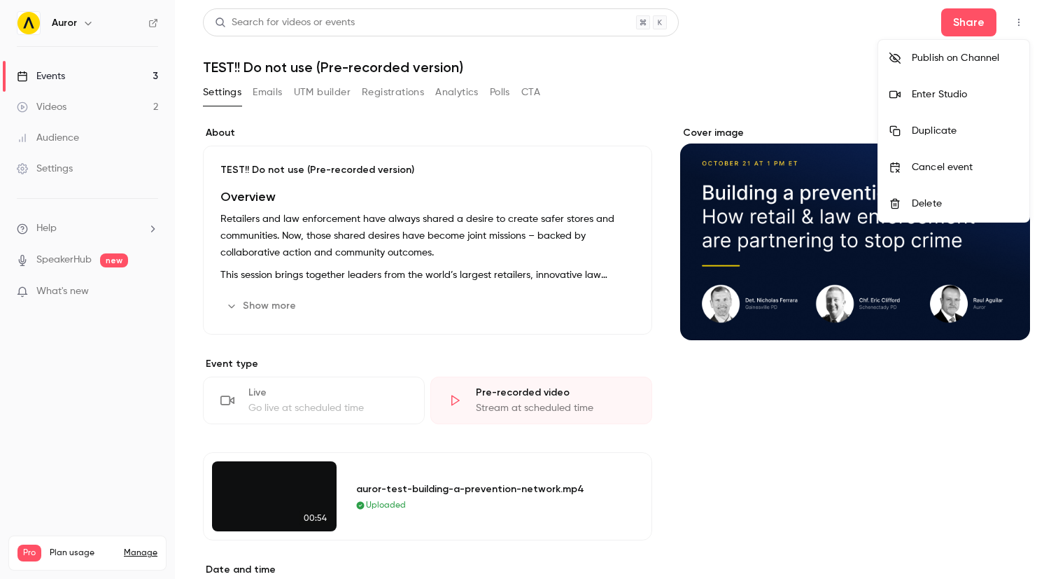
click at [961, 90] on div "Enter Studio" at bounding box center [965, 94] width 106 height 14
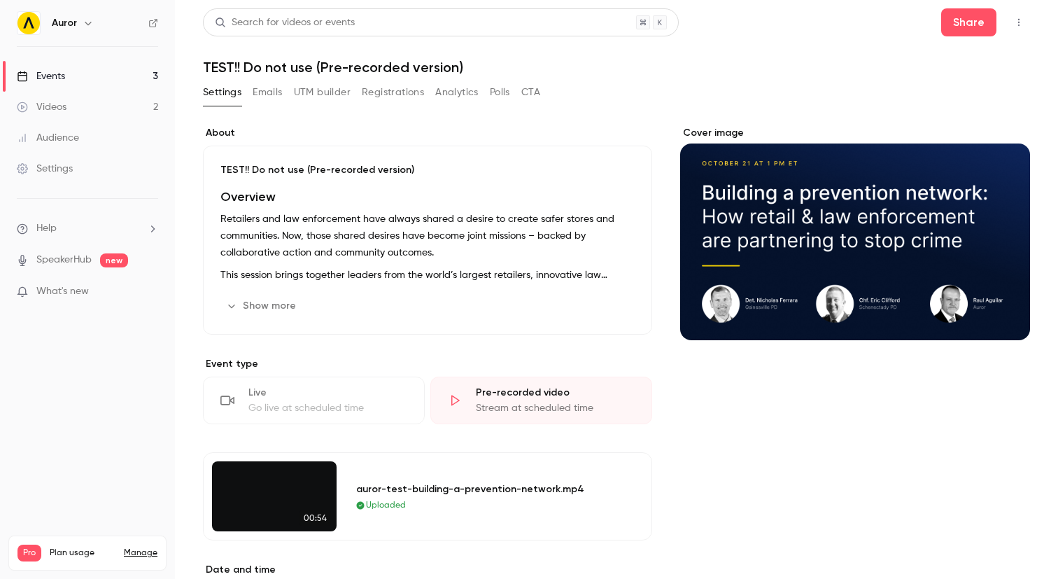
click at [115, 79] on link "Events 3" at bounding box center [87, 76] width 175 height 31
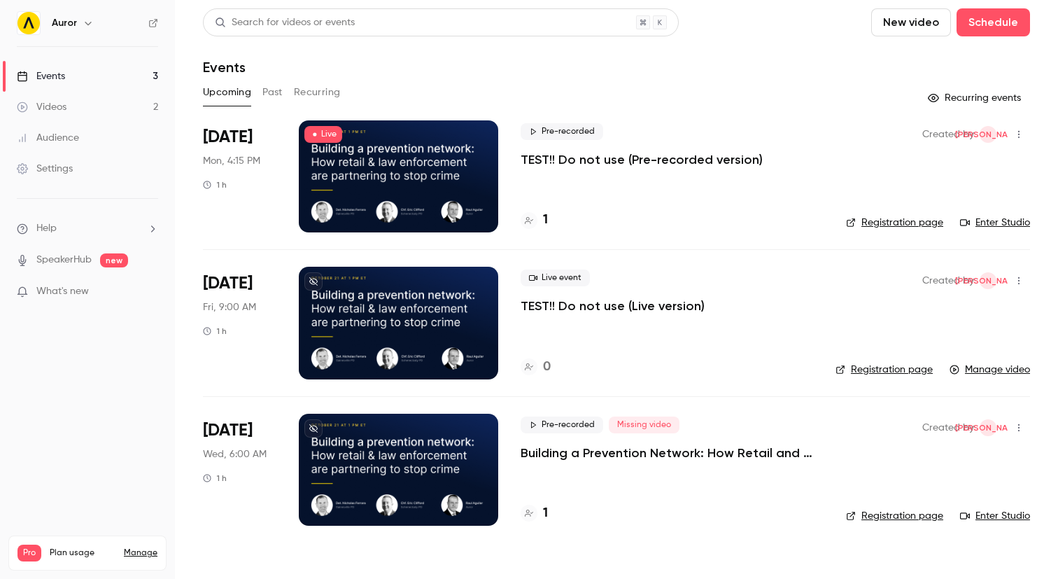
click at [413, 153] on div at bounding box center [398, 176] width 199 height 112
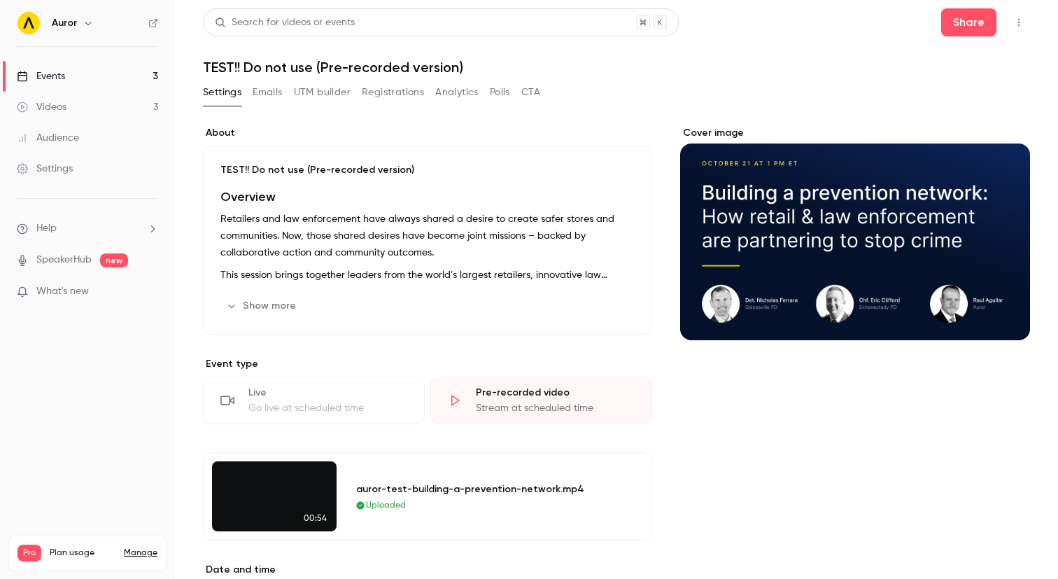
click at [1025, 27] on button "button" at bounding box center [1019, 22] width 22 height 22
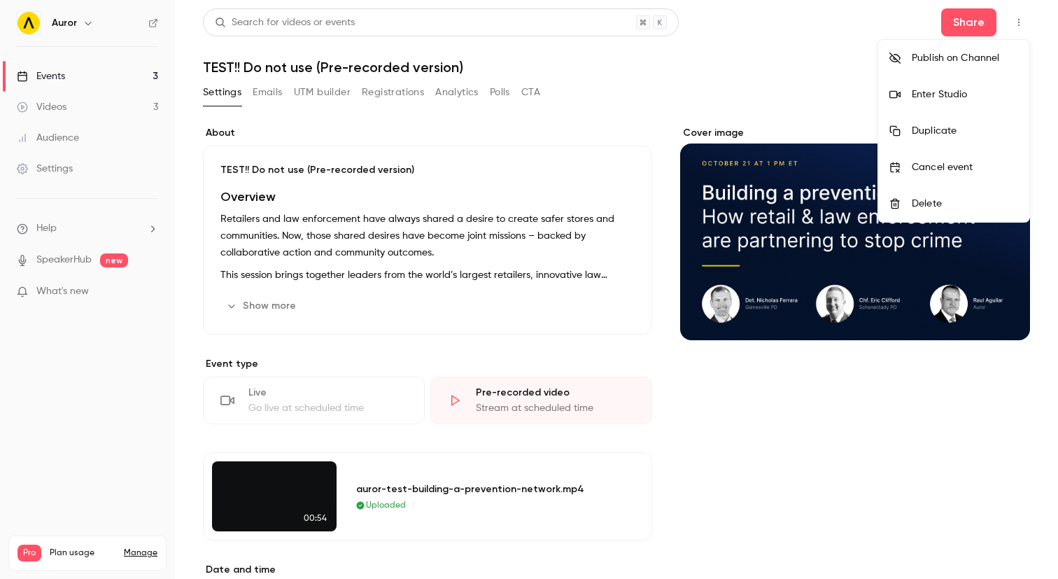
click at [940, 99] on div "Enter Studio" at bounding box center [965, 94] width 106 height 14
